Goal: Task Accomplishment & Management: Complete application form

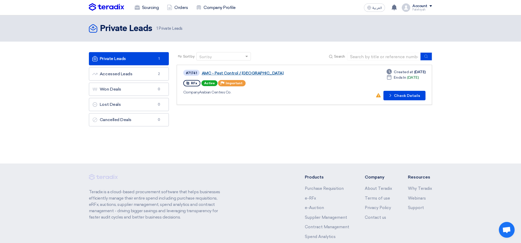
click at [239, 72] on link "AMC - Pest Control / [GEOGRAPHIC_DATA]" at bounding box center [267, 73] width 131 height 5
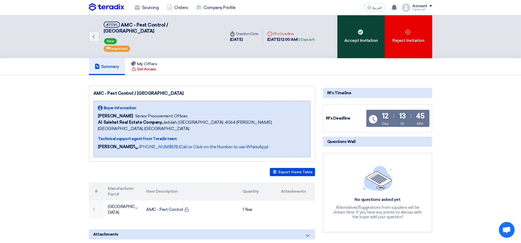
click at [354, 34] on div "Accept Invitation" at bounding box center [360, 36] width 47 height 43
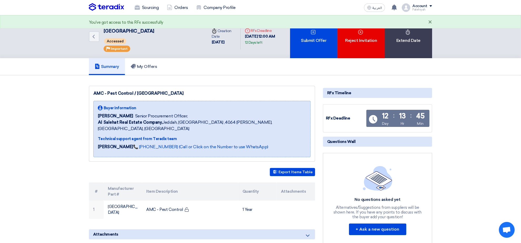
click at [430, 21] on div "×" at bounding box center [430, 22] width 4 height 6
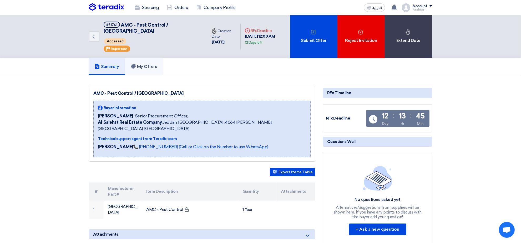
click at [154, 58] on link "My Offers" at bounding box center [144, 66] width 38 height 17
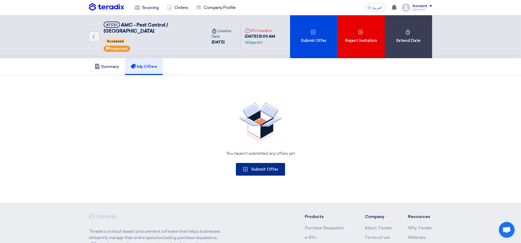
click at [257, 166] on span "Submit Offer" at bounding box center [264, 168] width 27 height 5
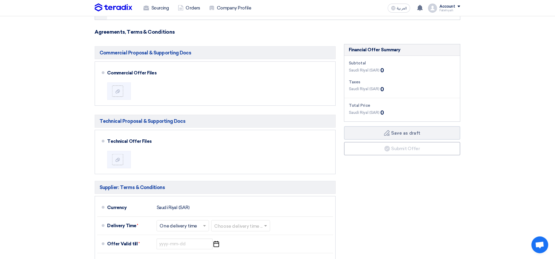
scroll to position [99, 0]
